Goal: Task Accomplishment & Management: Use online tool/utility

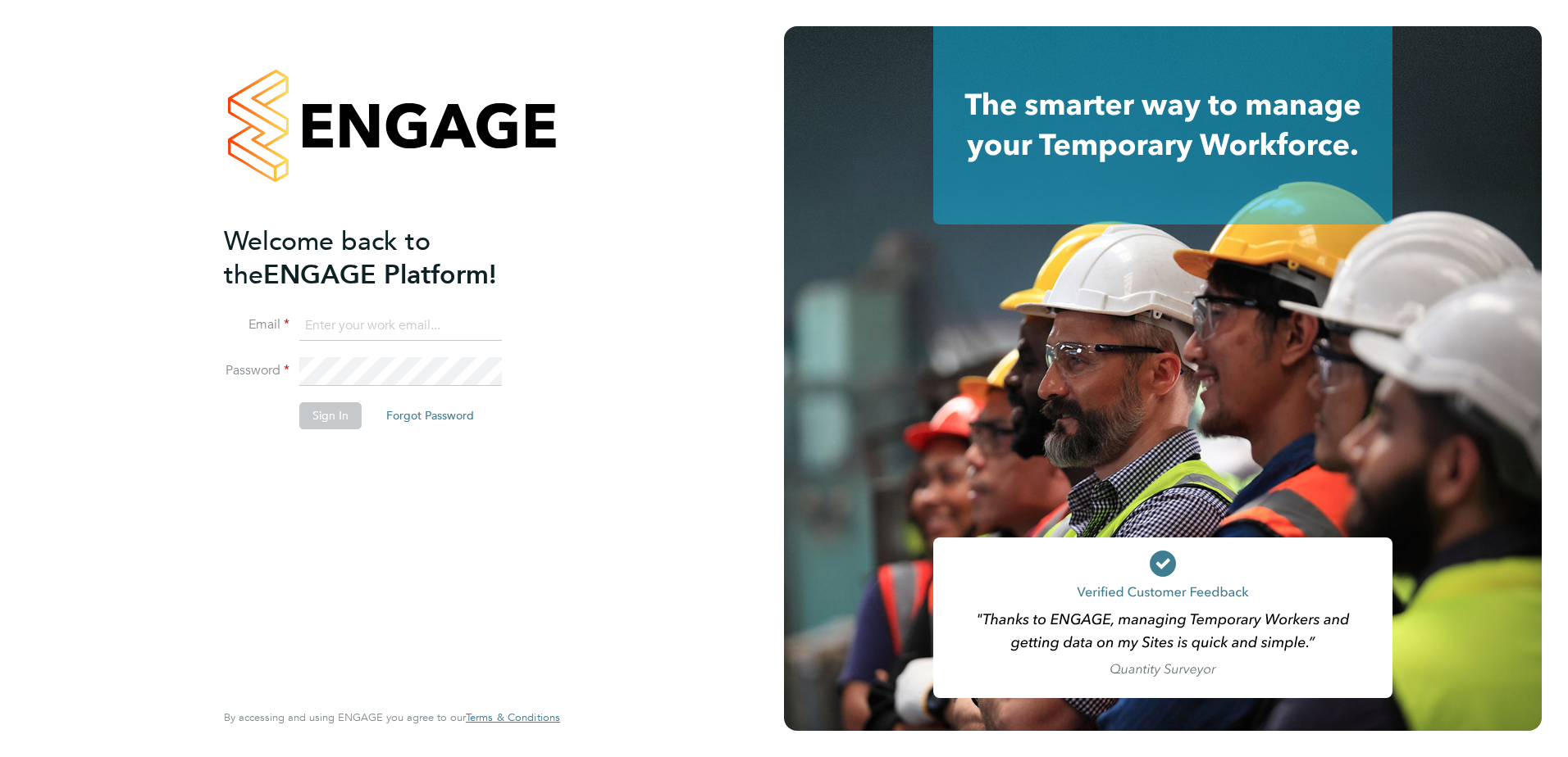
type input "kevin.shannon@vistry.co.uk"
click at [321, 411] on button "Sign In" at bounding box center [330, 415] width 62 height 27
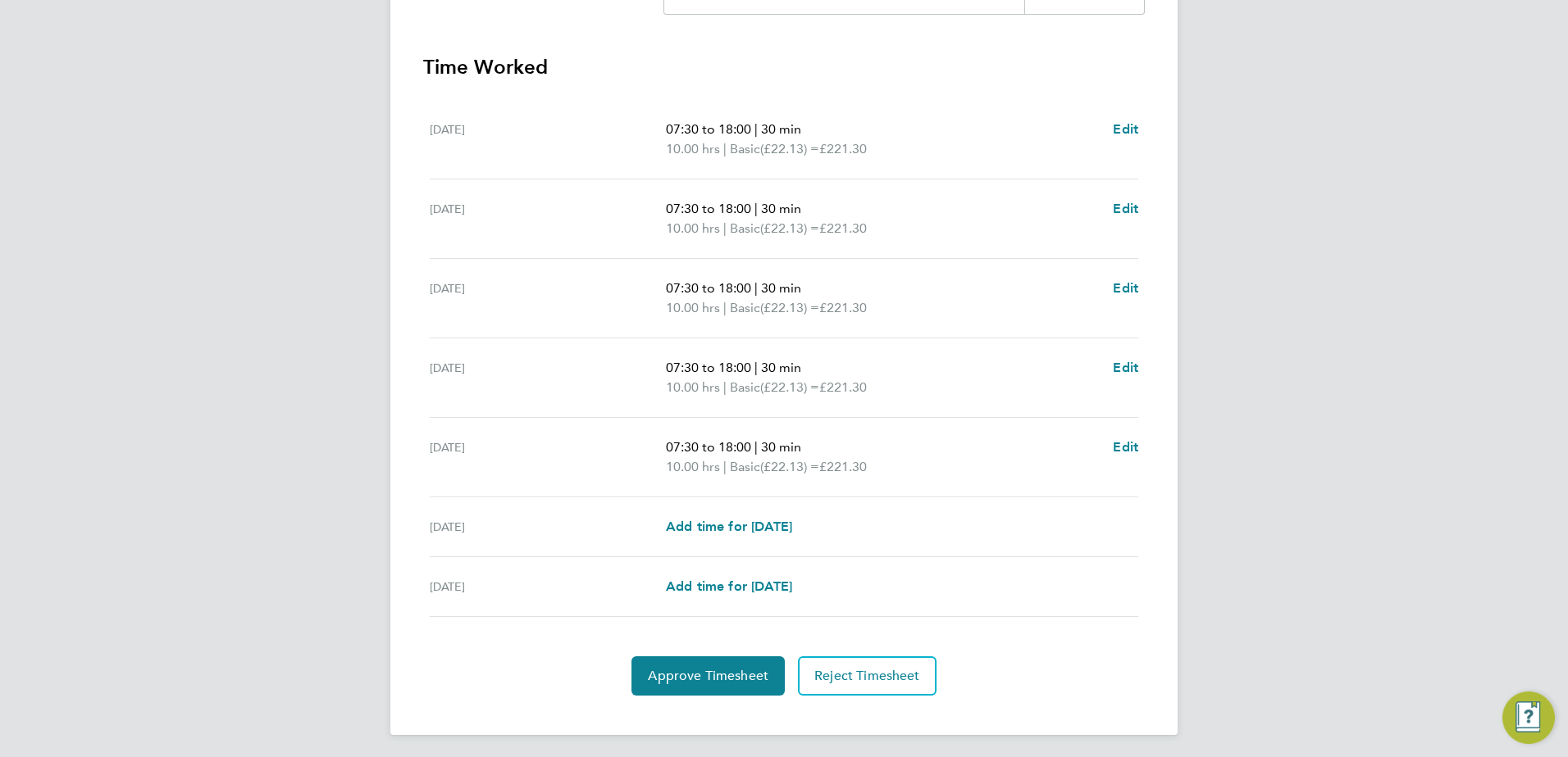
scroll to position [440, 0]
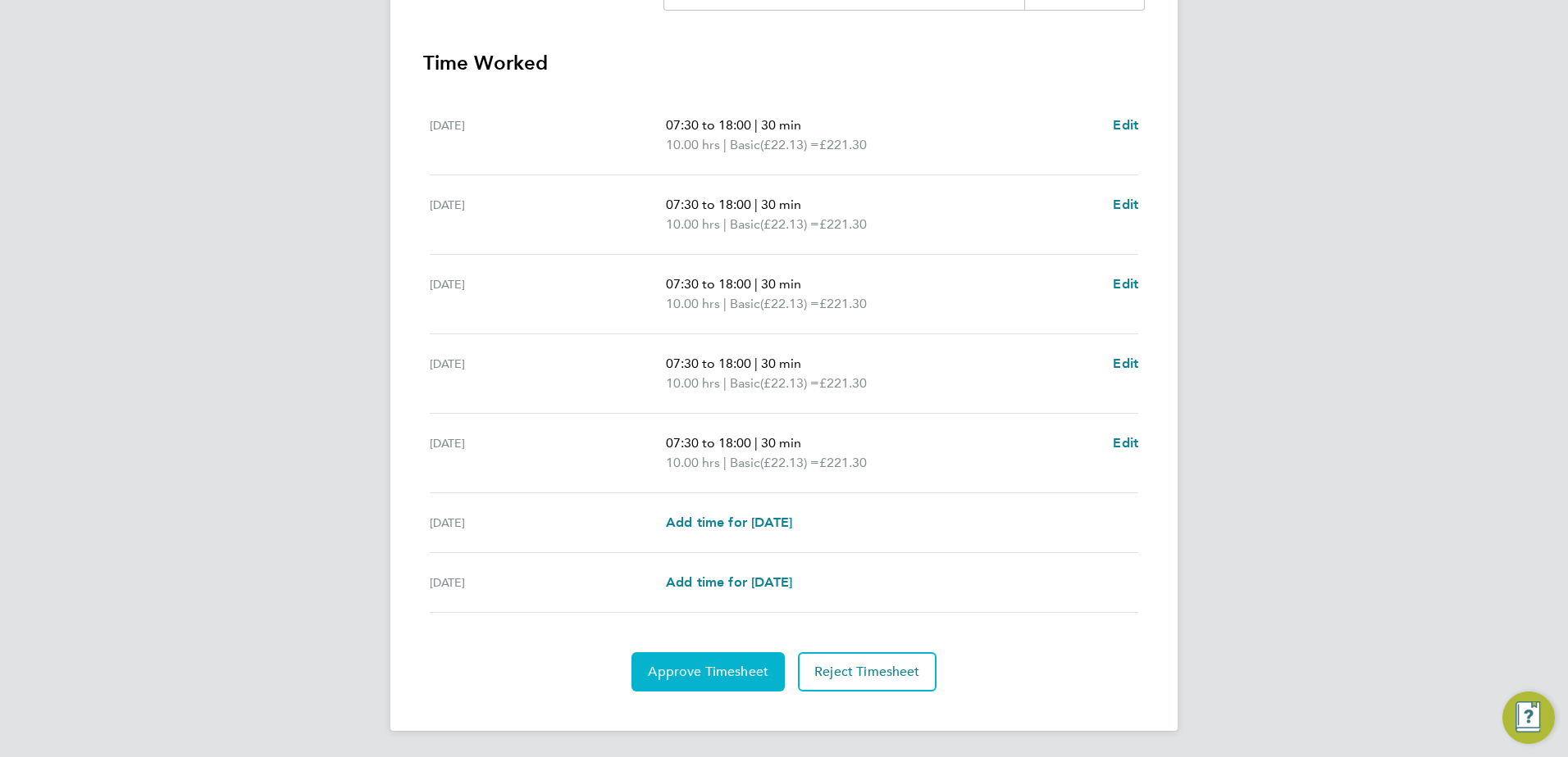
click at [725, 664] on span "Approve Timesheet" at bounding box center [708, 672] width 121 height 16
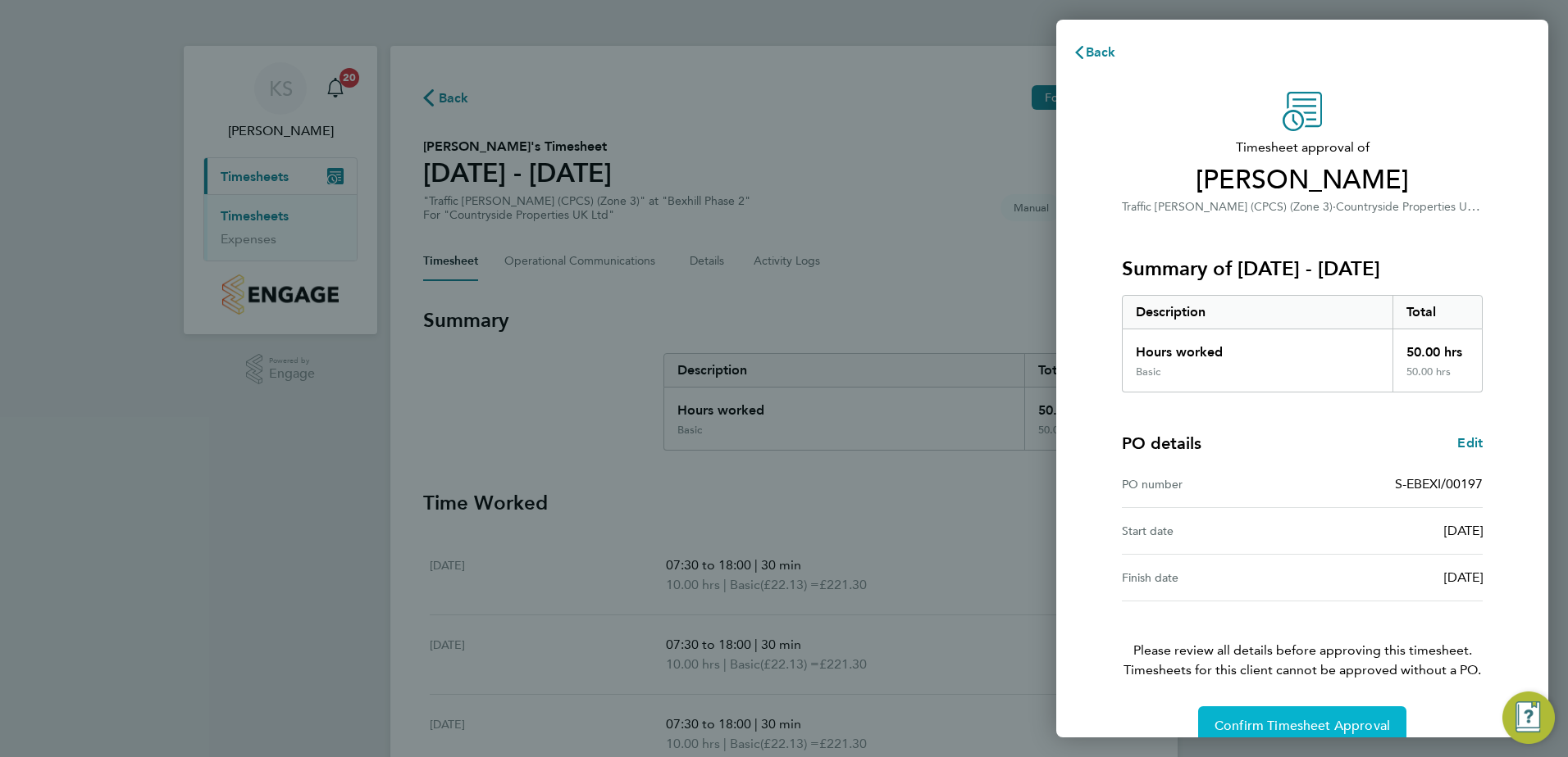
click at [1269, 717] on button "Confirm Timesheet Approval" at bounding box center [1303, 726] width 209 height 39
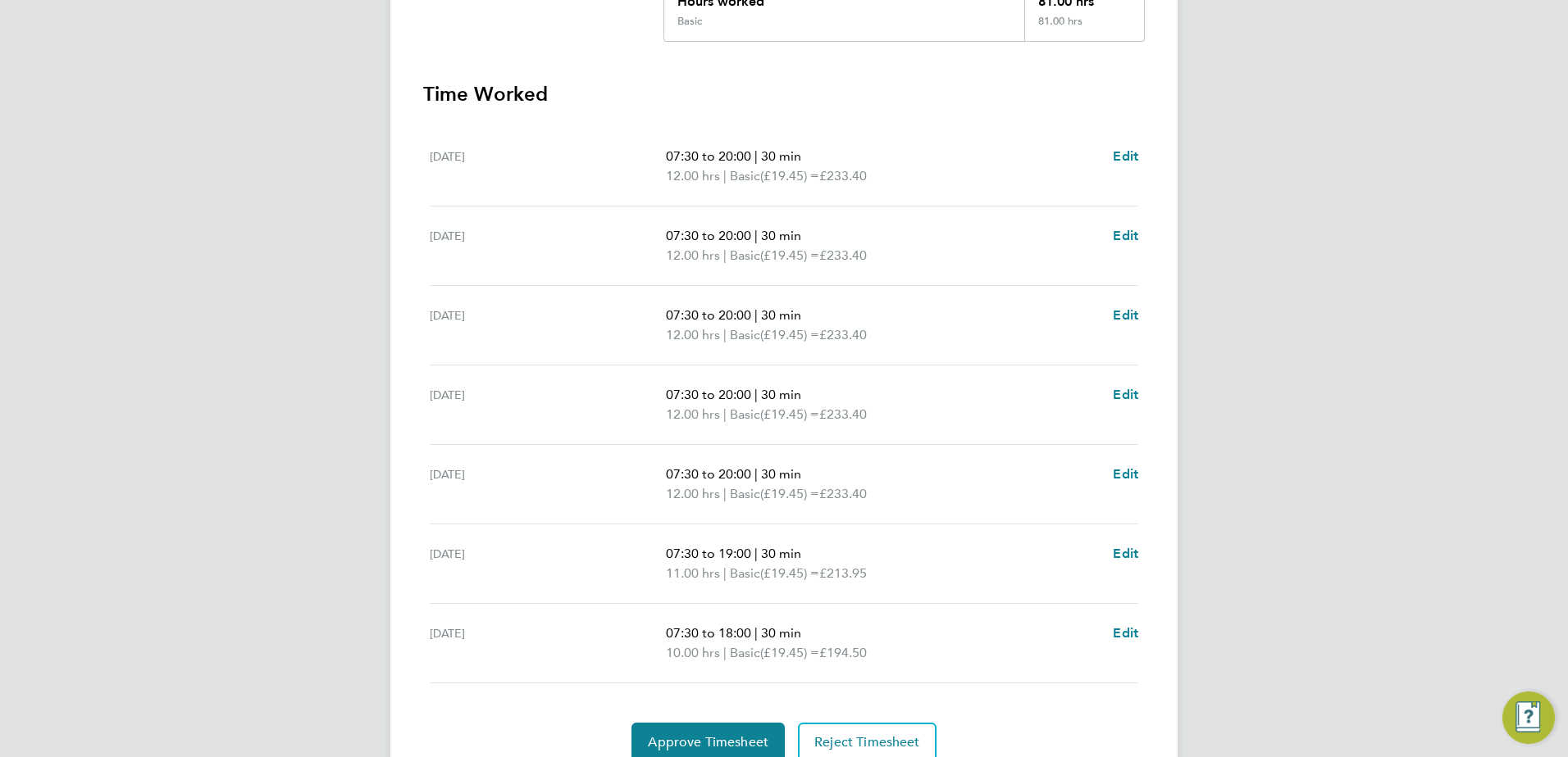
scroll to position [479, 0]
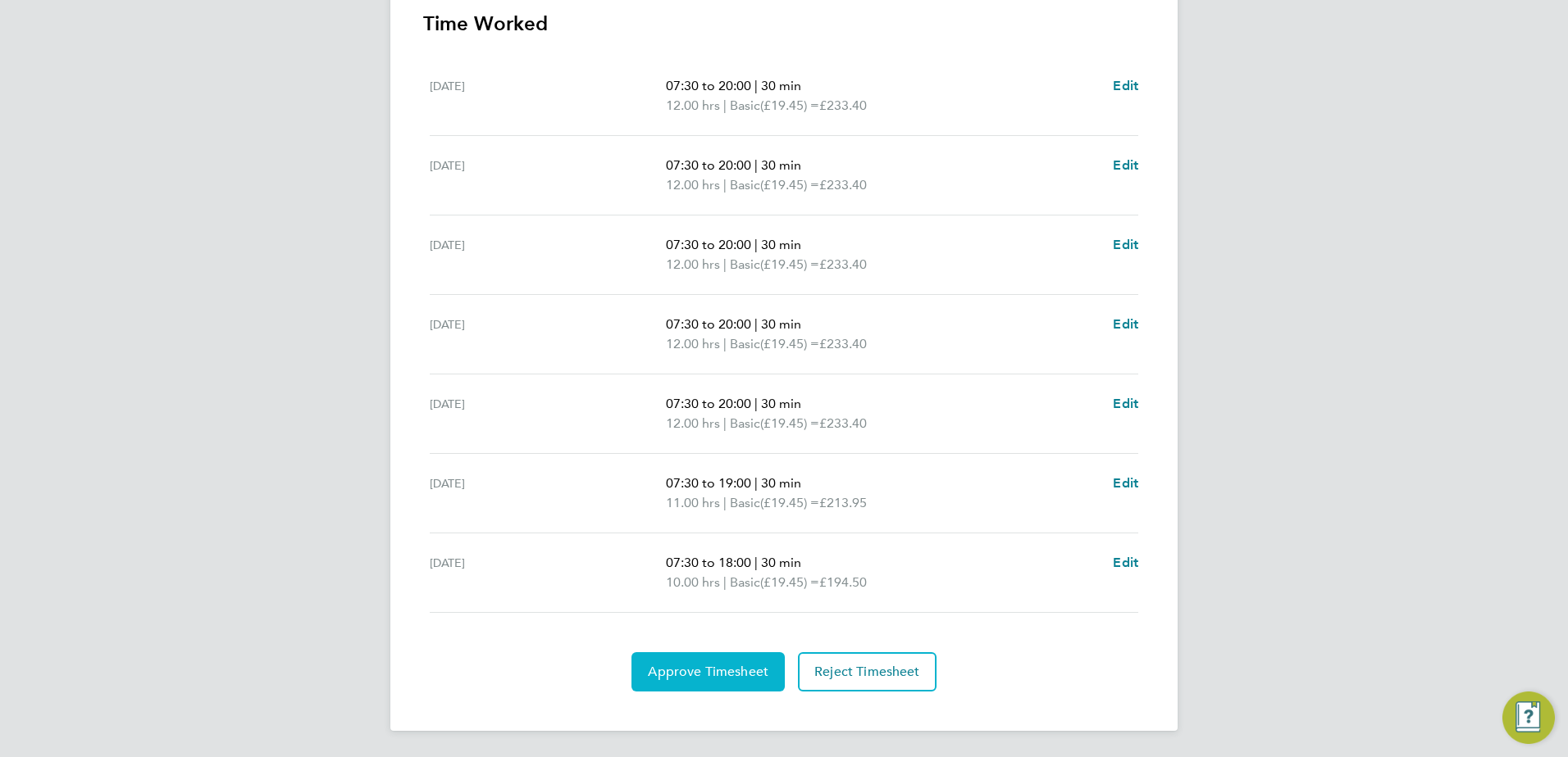
click at [682, 676] on span "Approve Timesheet" at bounding box center [708, 672] width 121 height 16
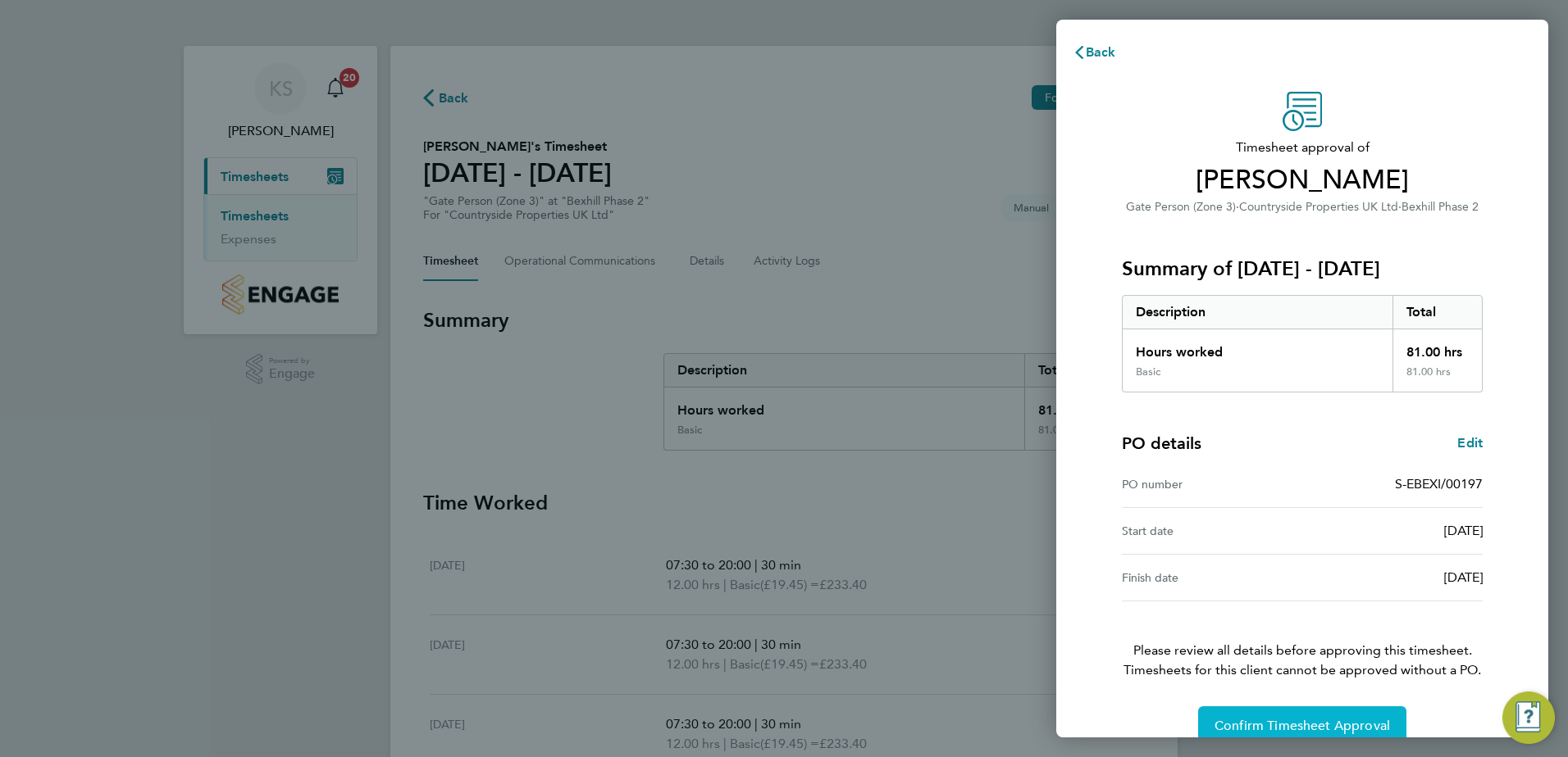
click at [1281, 725] on span "Confirm Timesheet Approval" at bounding box center [1303, 726] width 176 height 16
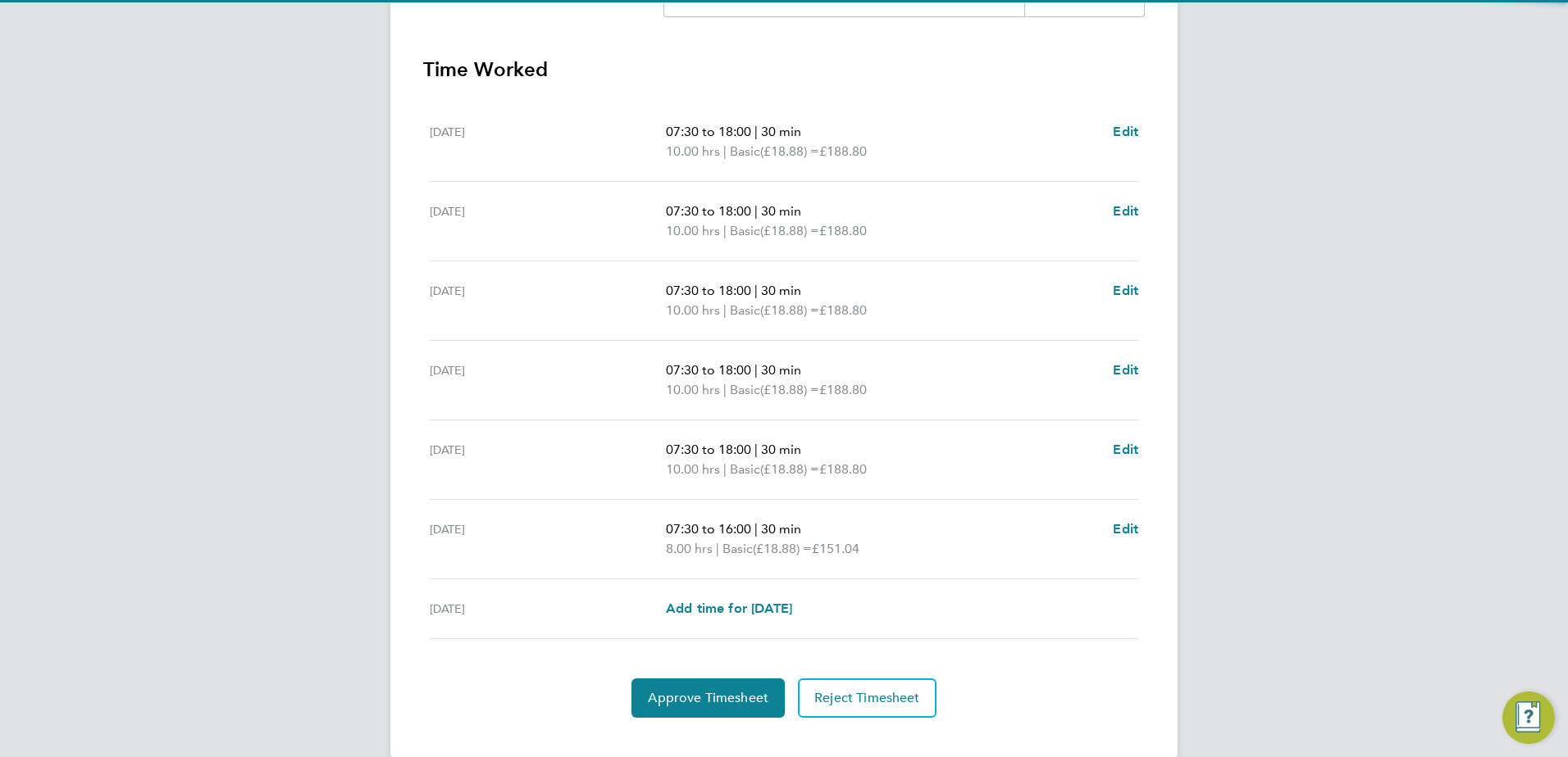
scroll to position [460, 0]
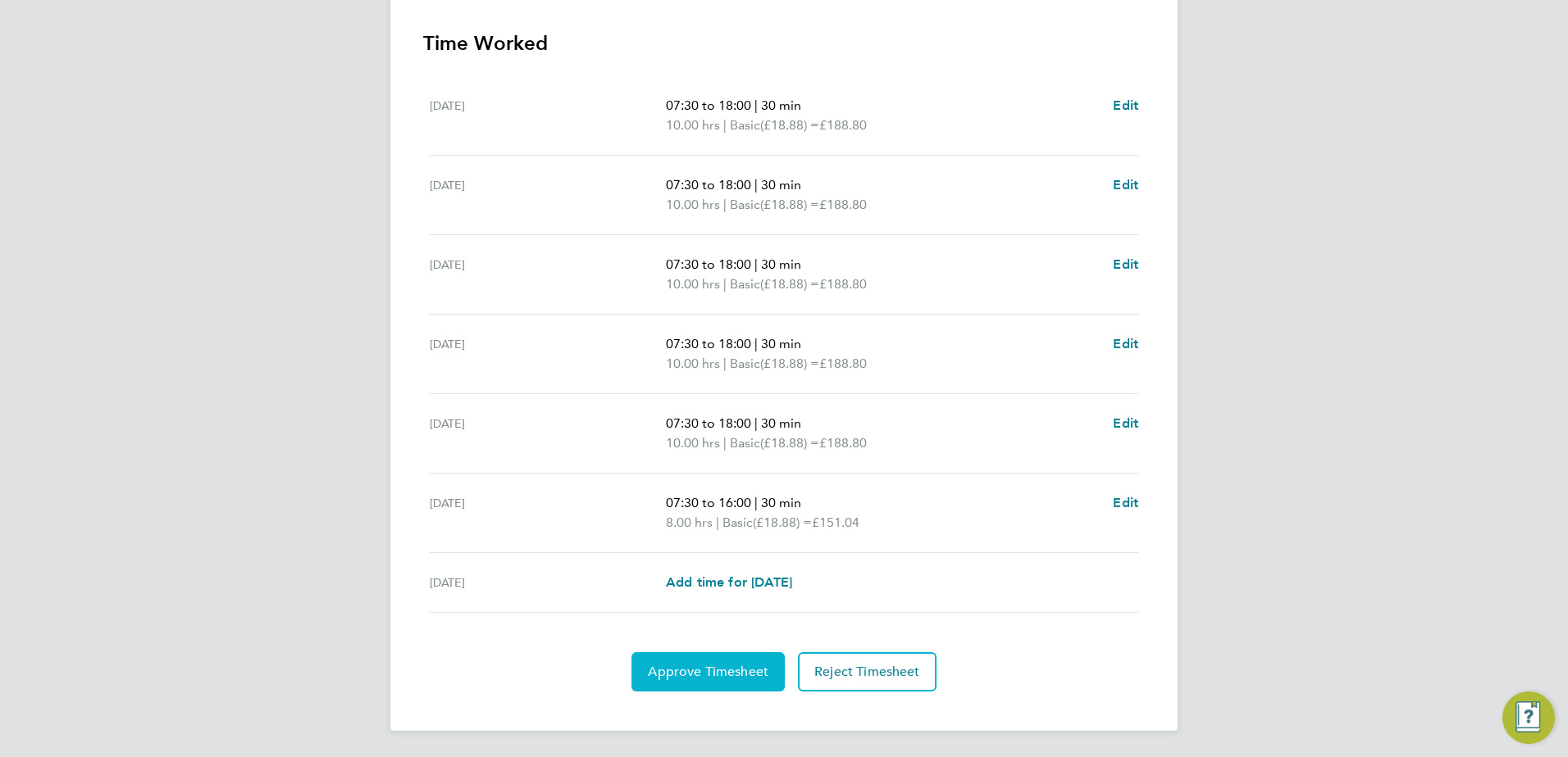
click at [679, 681] on button "Approve Timesheet" at bounding box center [708, 672] width 154 height 39
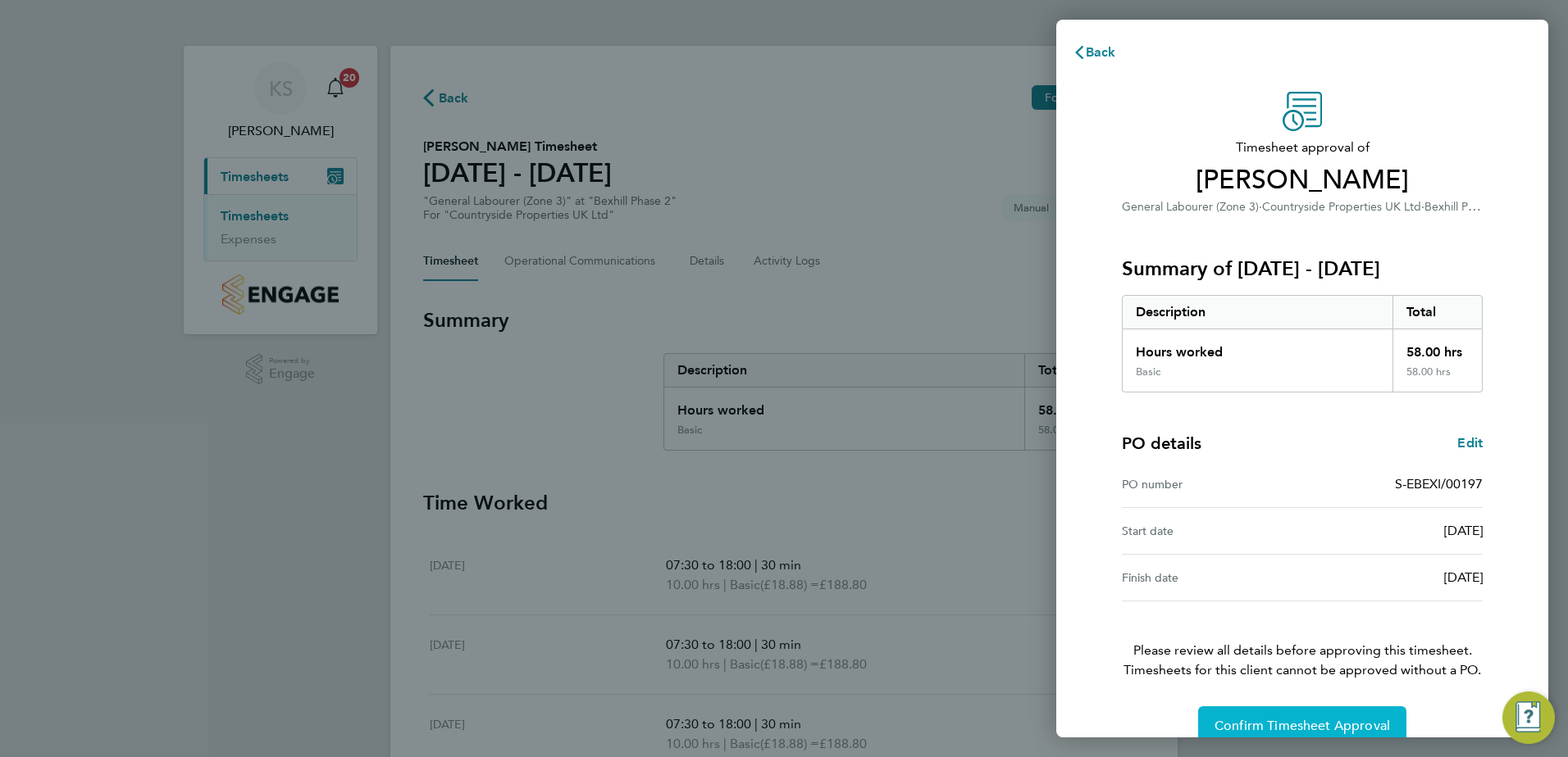
click at [1264, 724] on span "Confirm Timesheet Approval" at bounding box center [1303, 726] width 176 height 16
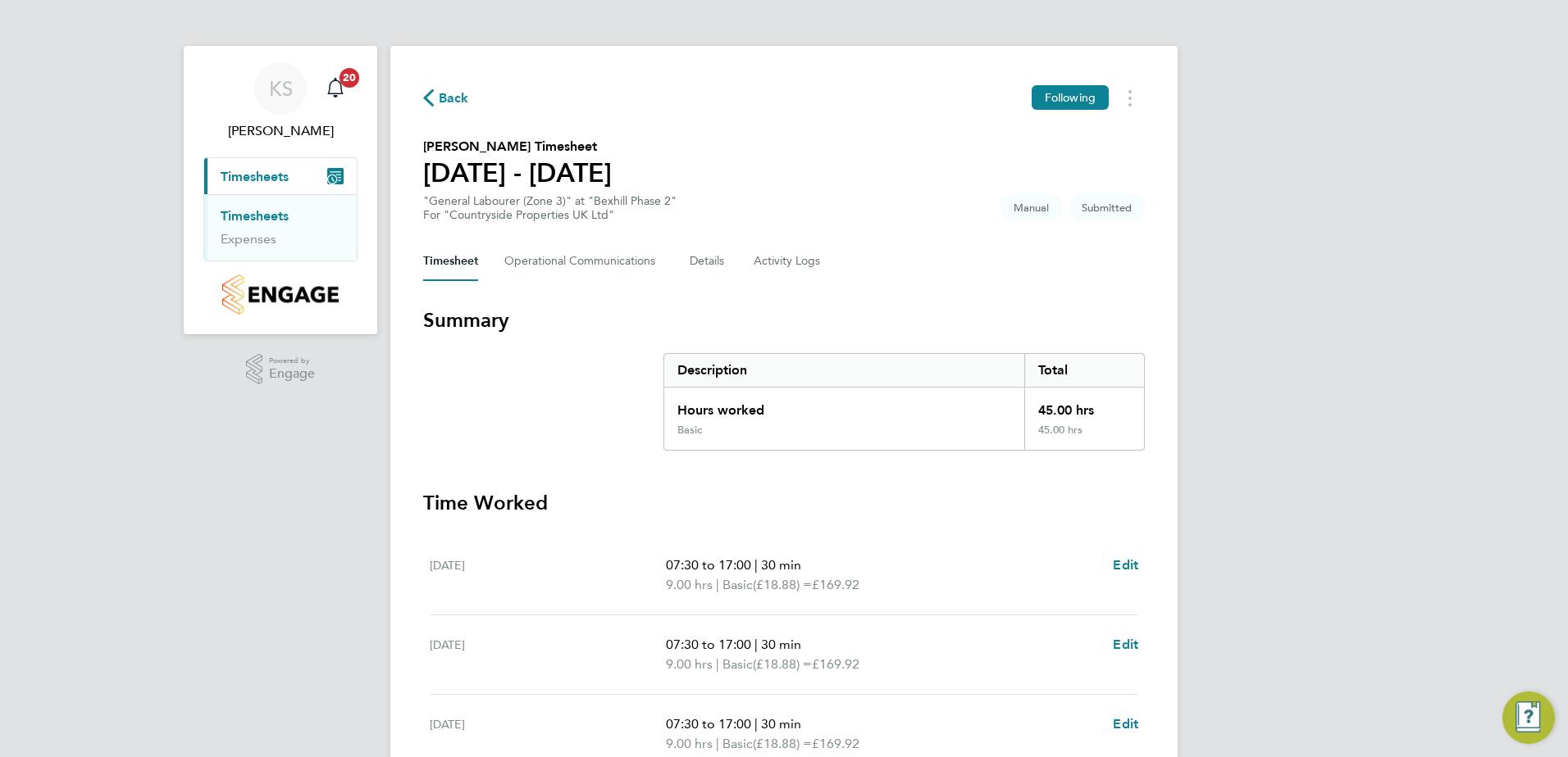
scroll to position [440, 0]
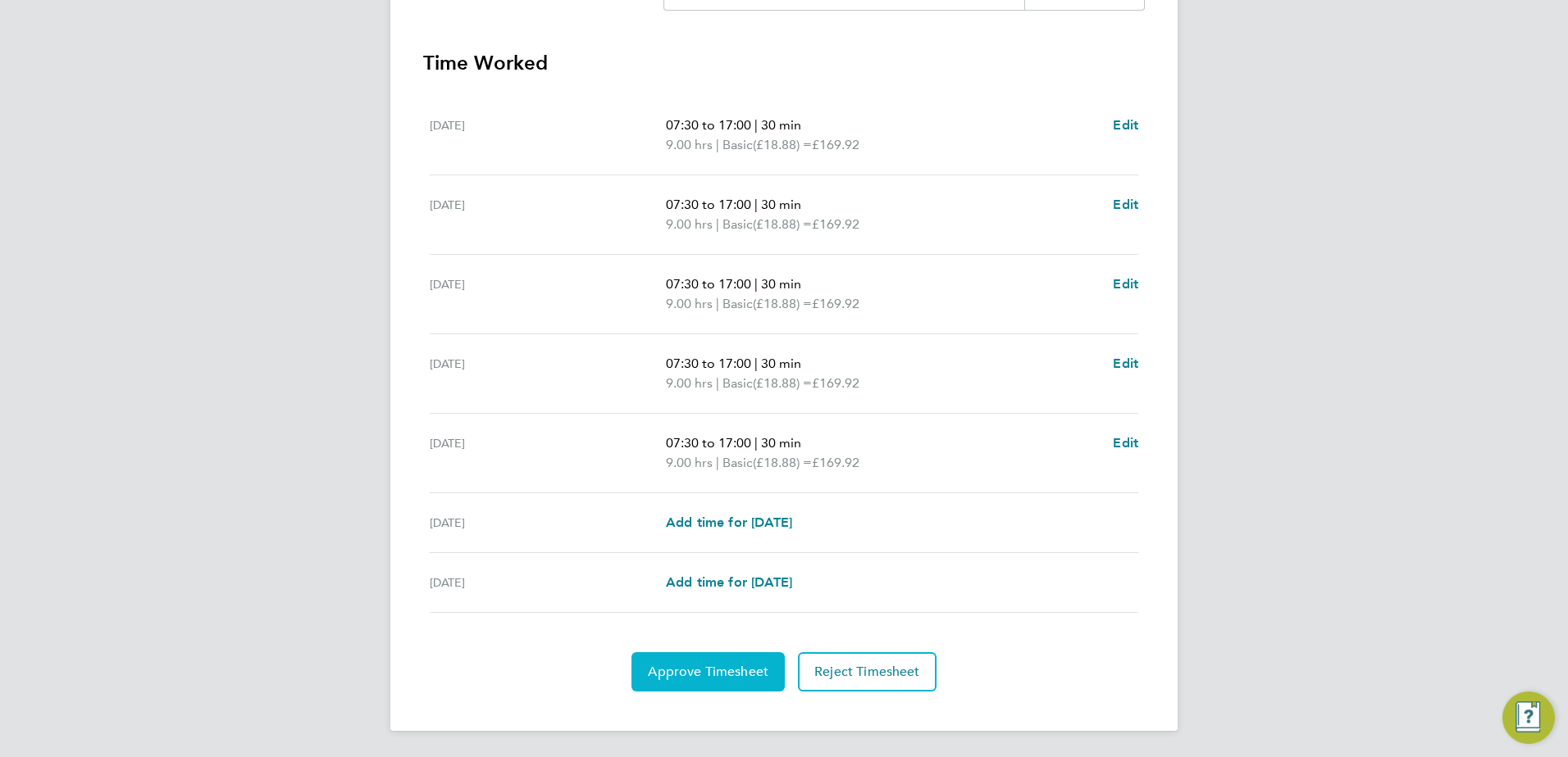
click at [725, 672] on span "Approve Timesheet" at bounding box center [708, 672] width 121 height 16
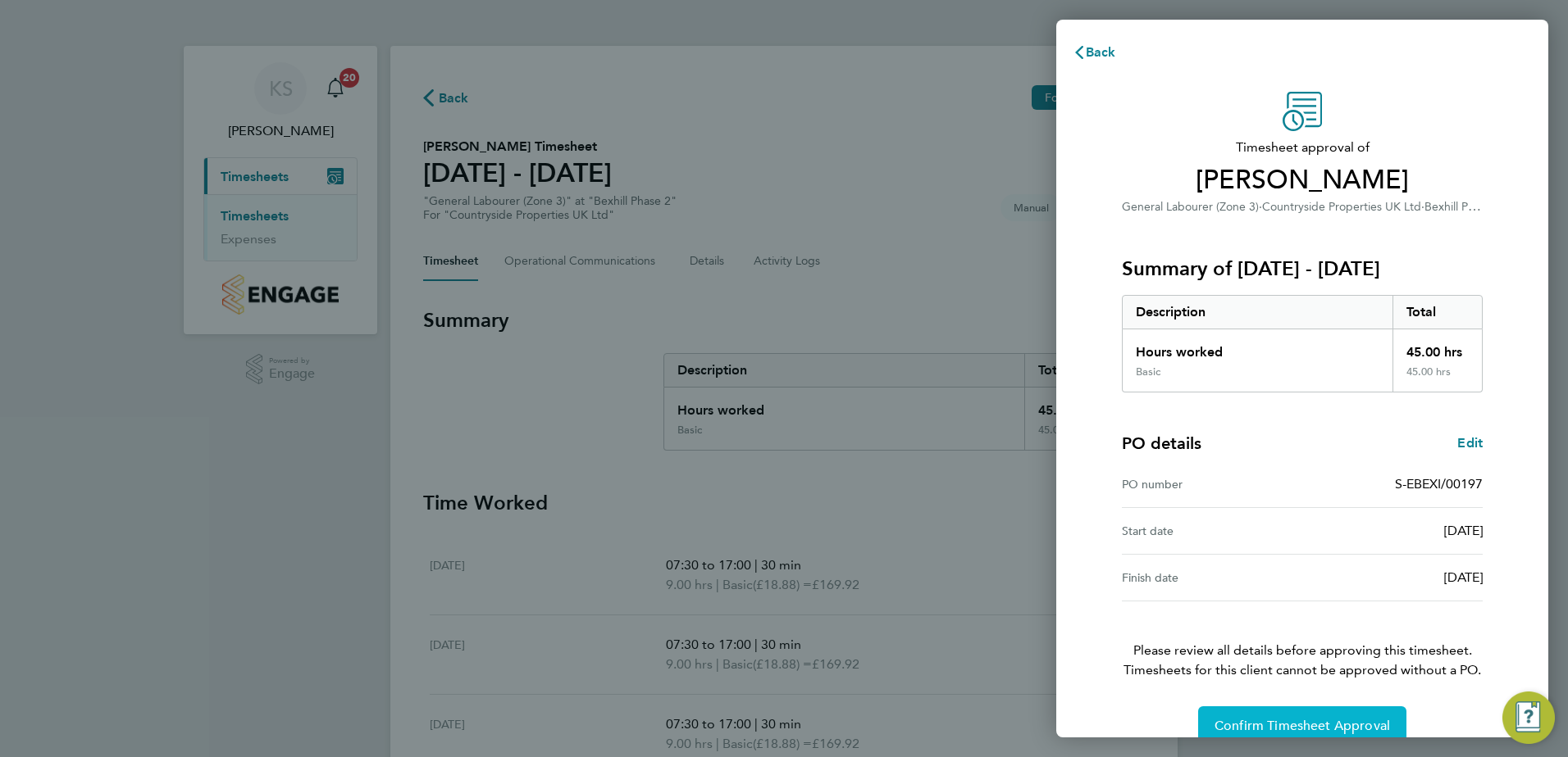
click at [1288, 718] on span "Confirm Timesheet Approval" at bounding box center [1303, 726] width 176 height 16
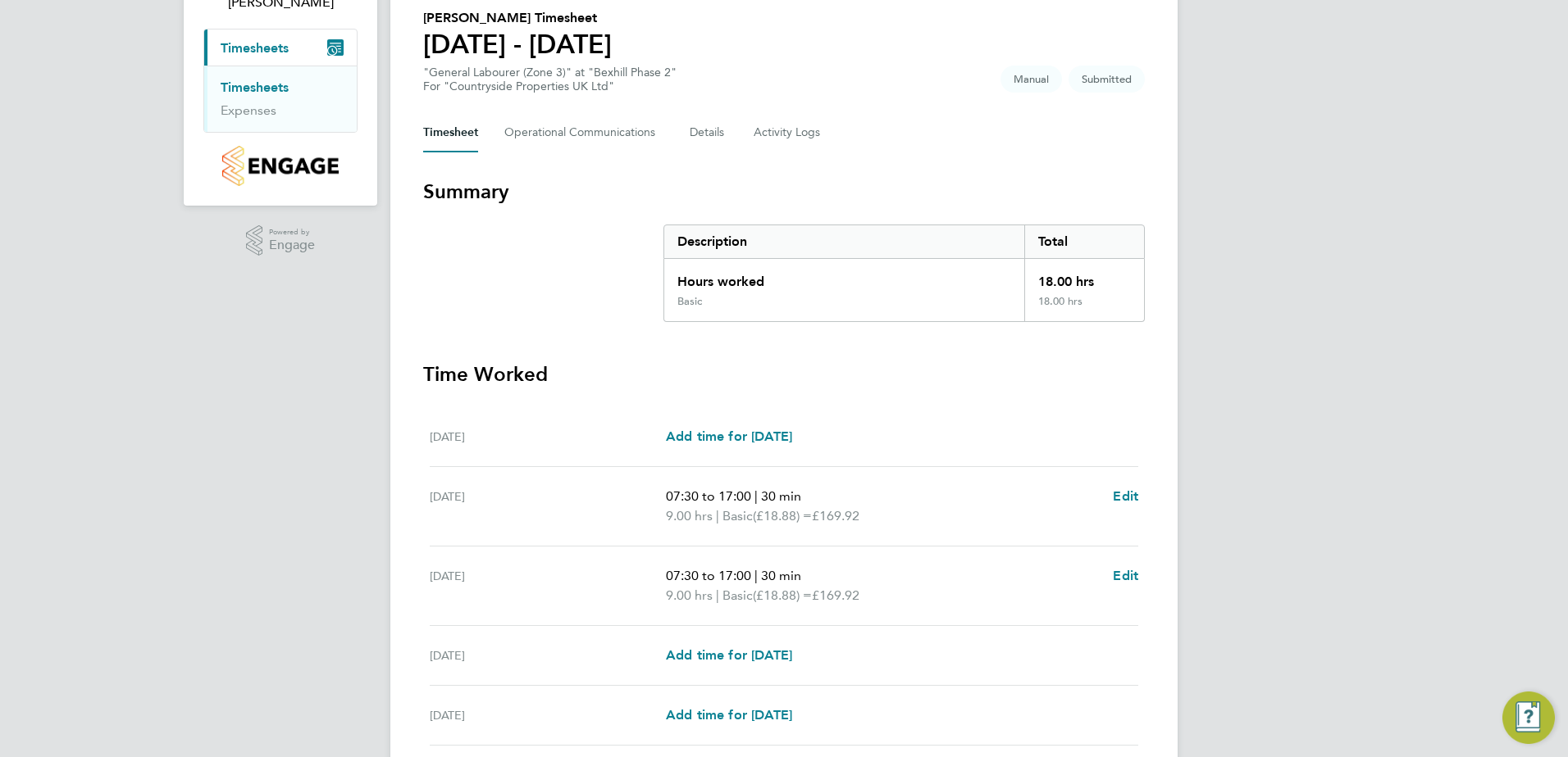
scroll to position [261, 0]
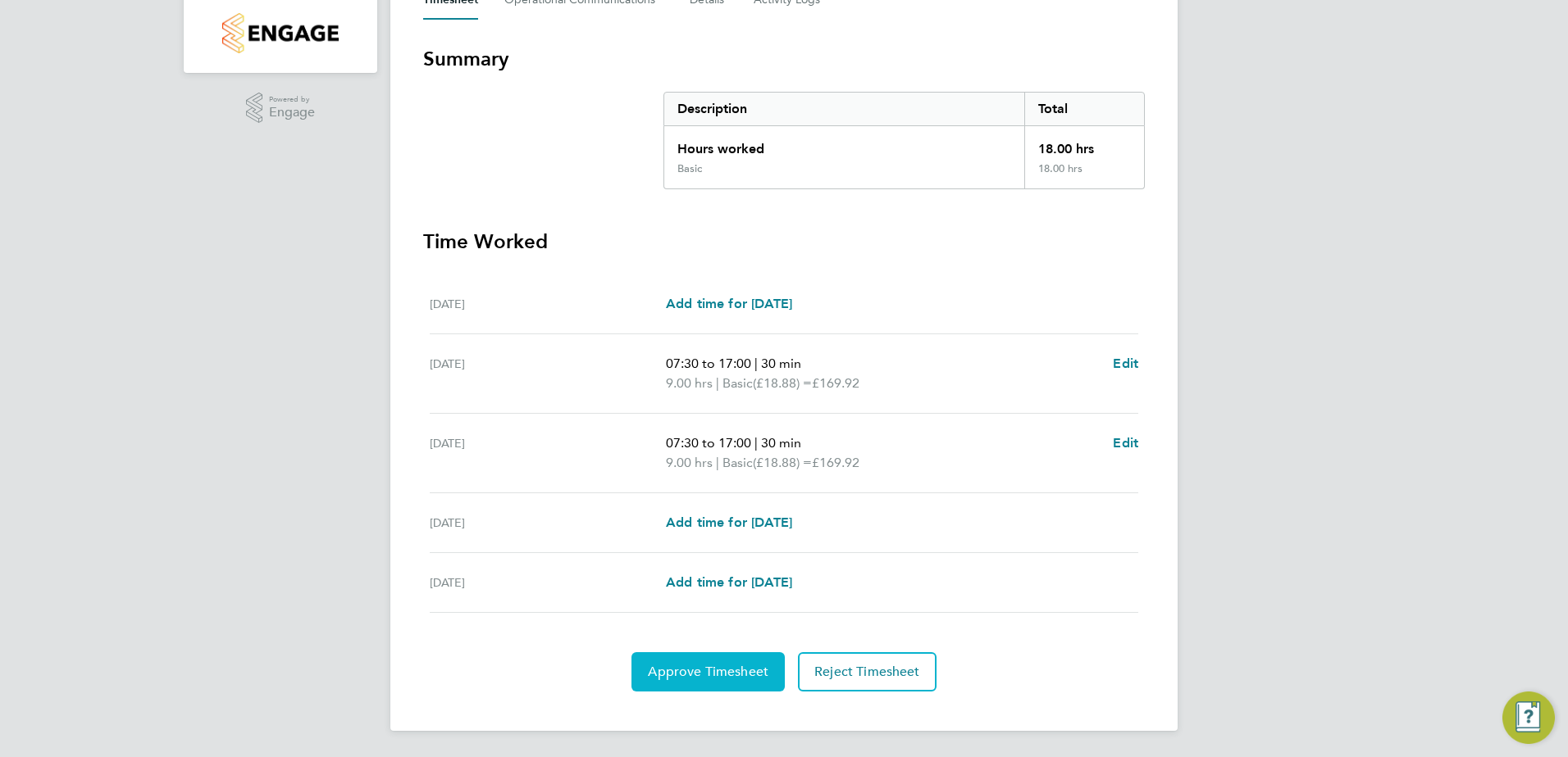
click at [718, 661] on button "Approve Timesheet" at bounding box center [708, 672] width 154 height 39
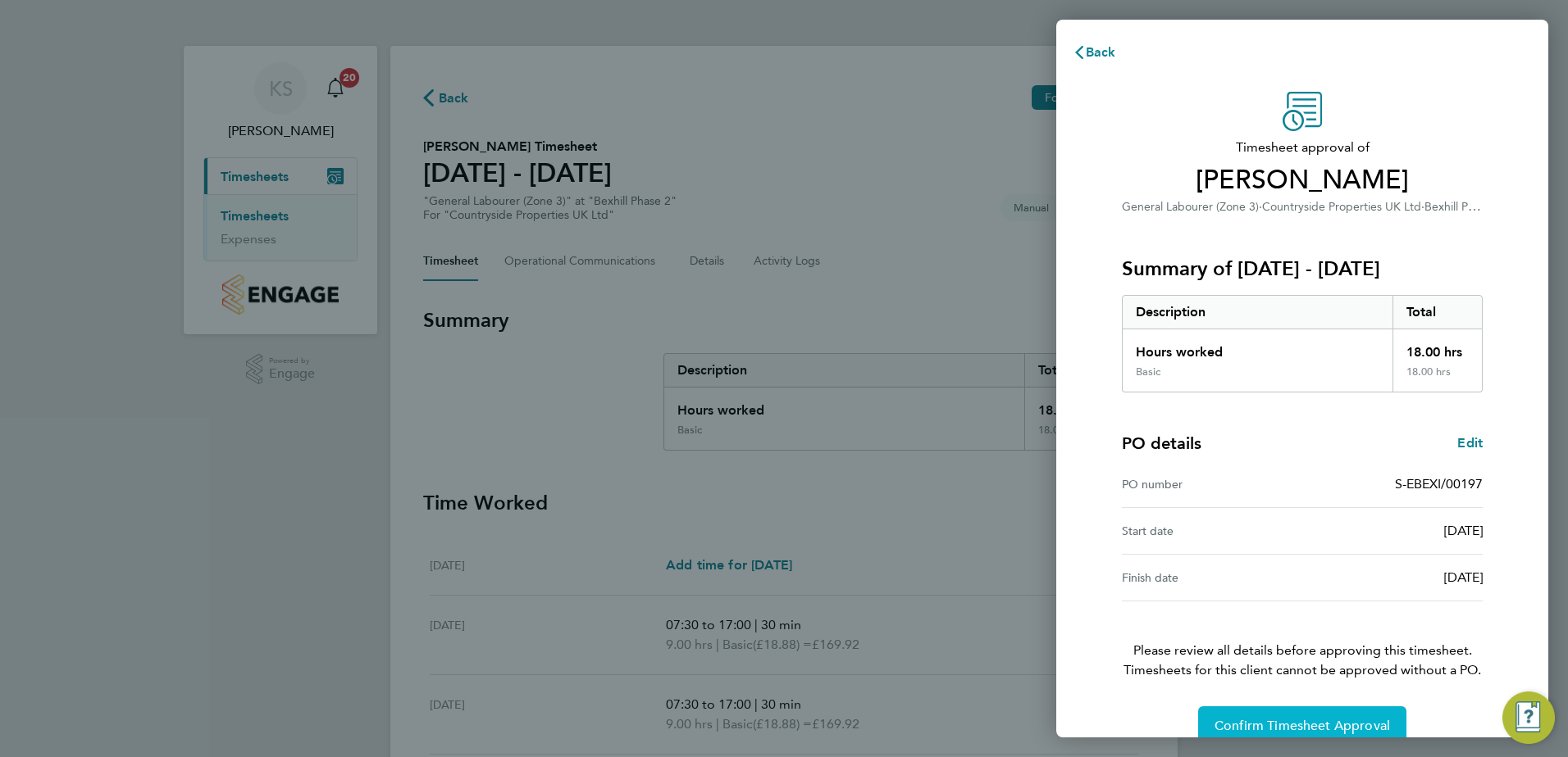
click at [1266, 714] on button "Confirm Timesheet Approval" at bounding box center [1303, 726] width 209 height 39
